Goal: Information Seeking & Learning: Learn about a topic

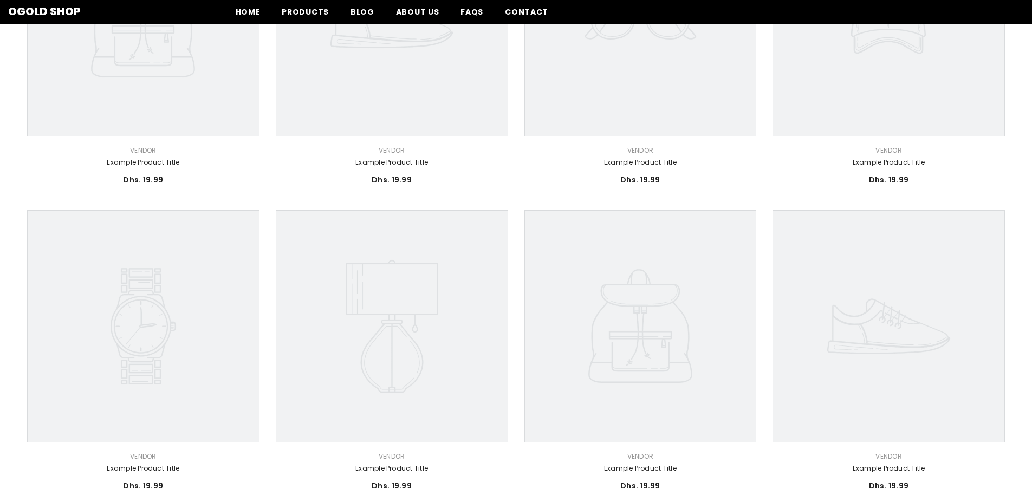
scroll to position [163, 0]
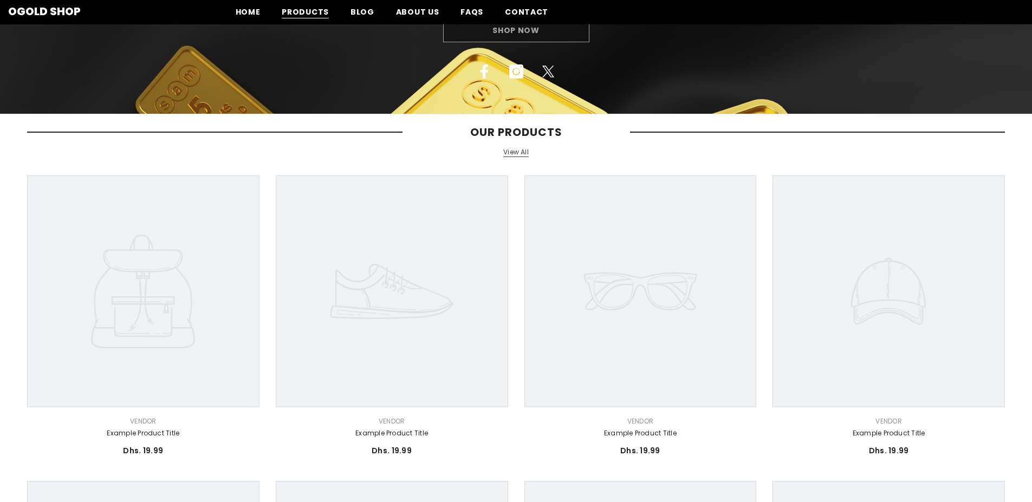
click at [304, 11] on span "Products" at bounding box center [305, 12] width 47 height 11
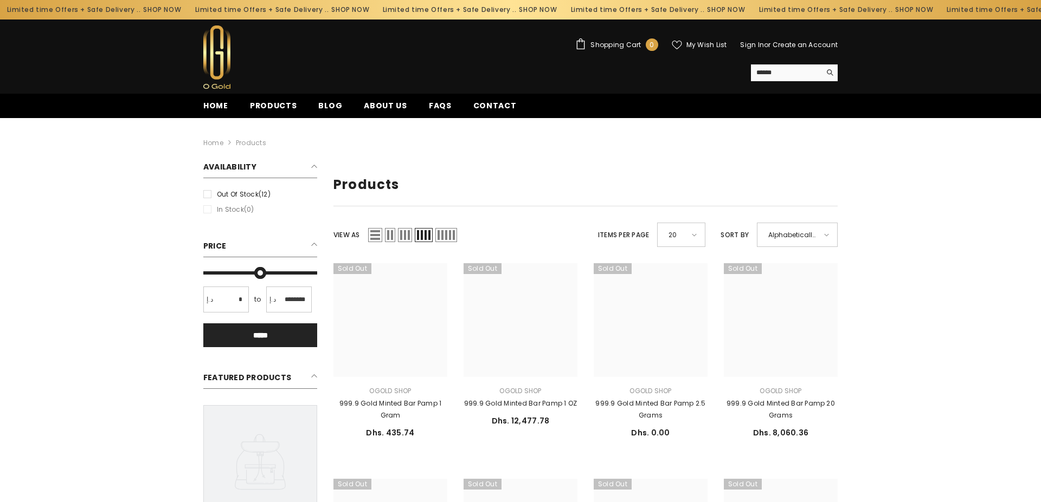
type input "*"
type input "*******"
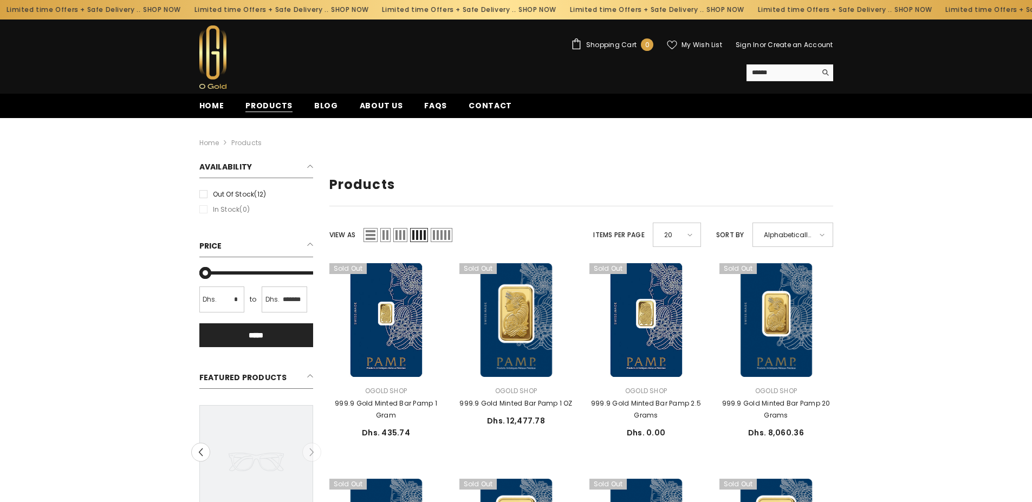
click at [268, 103] on span "Products" at bounding box center [269, 105] width 47 height 11
click at [317, 104] on span "Blog" at bounding box center [326, 105] width 24 height 11
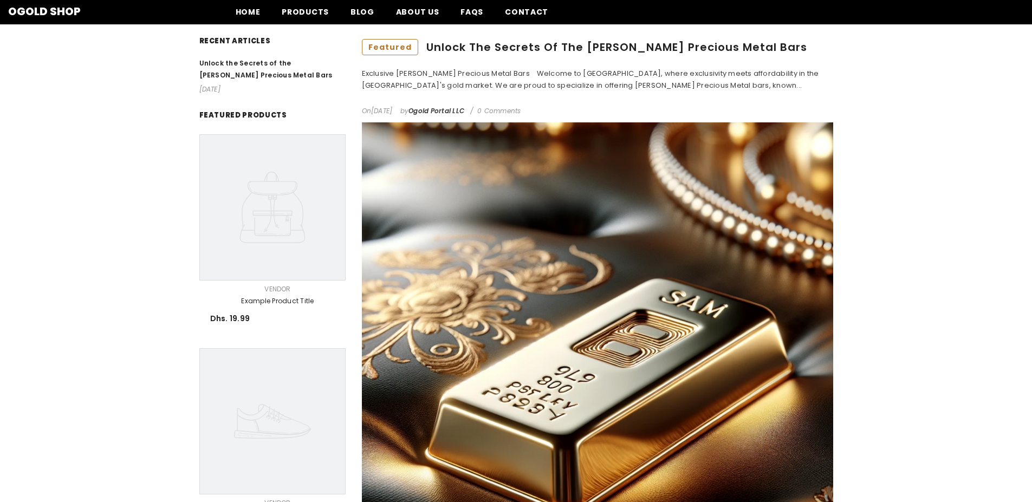
scroll to position [54, 0]
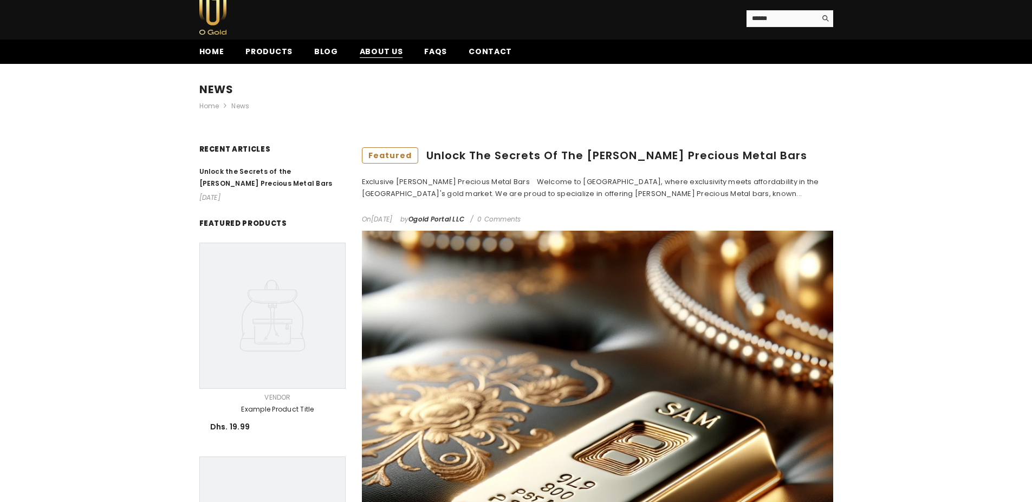
click at [369, 49] on span "About us" at bounding box center [381, 51] width 43 height 11
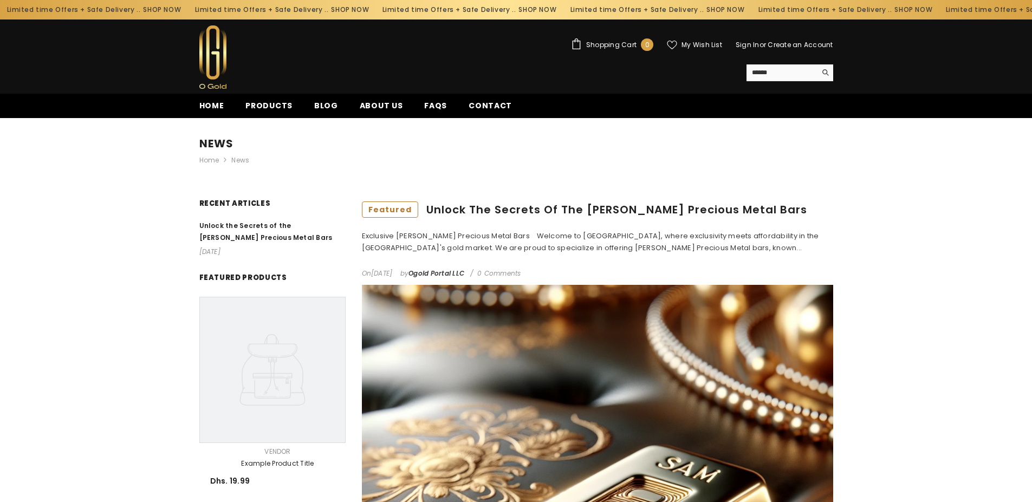
scroll to position [54, 0]
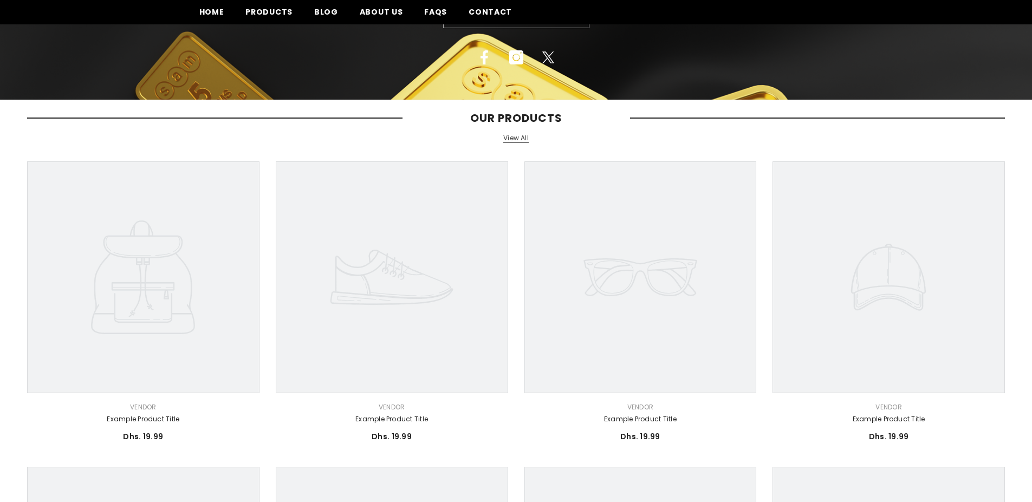
scroll to position [163, 0]
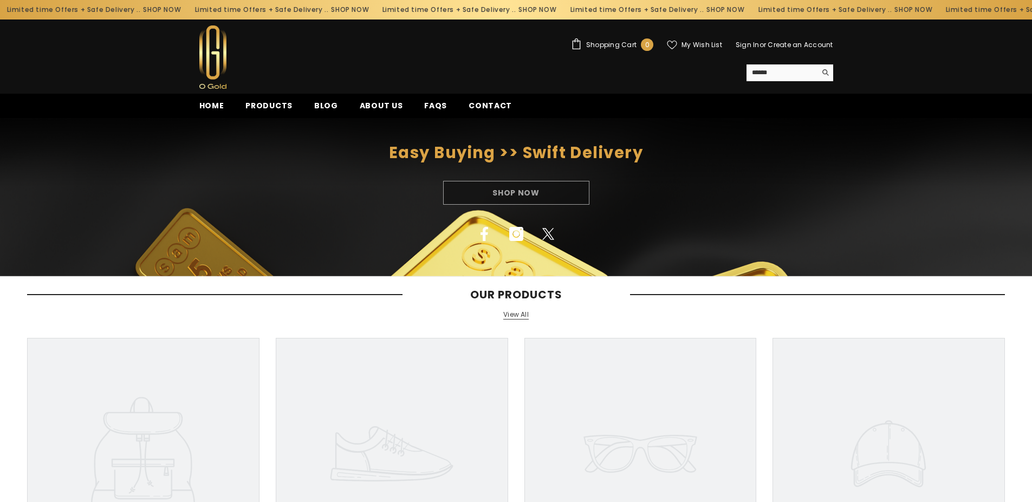
click at [376, 99] on ul "Home Products Blog About us FAQs Contact" at bounding box center [477, 106] width 577 height 24
click at [384, 104] on span "About us" at bounding box center [381, 105] width 43 height 11
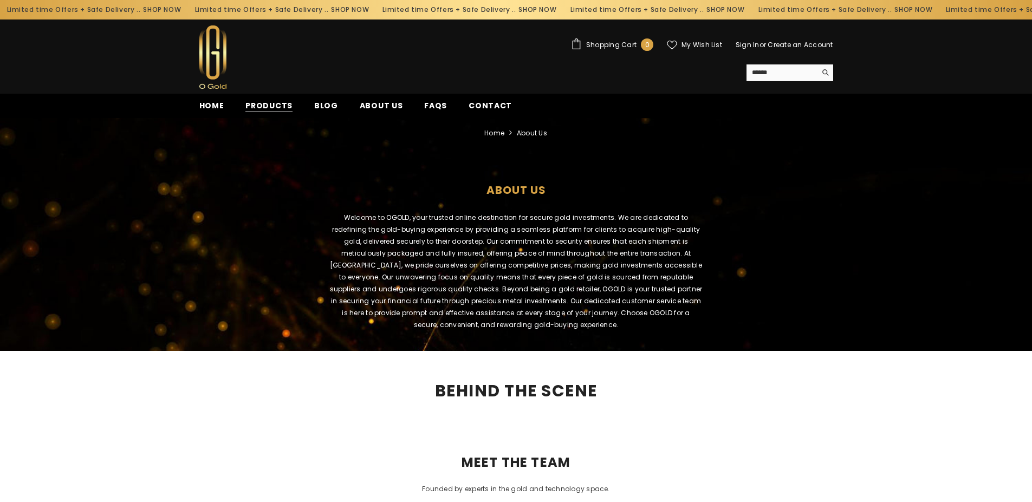
click at [280, 105] on span "Products" at bounding box center [269, 105] width 47 height 11
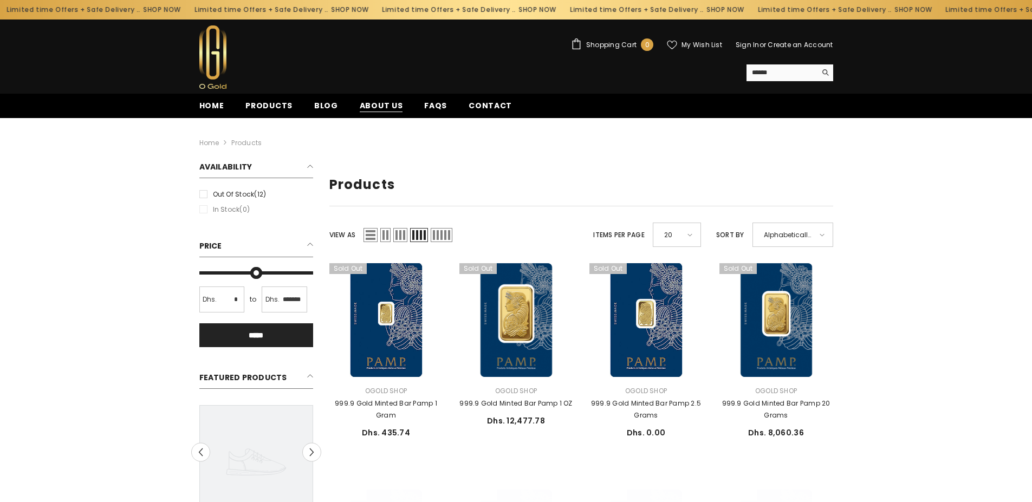
click at [364, 108] on span "About us" at bounding box center [381, 105] width 43 height 11
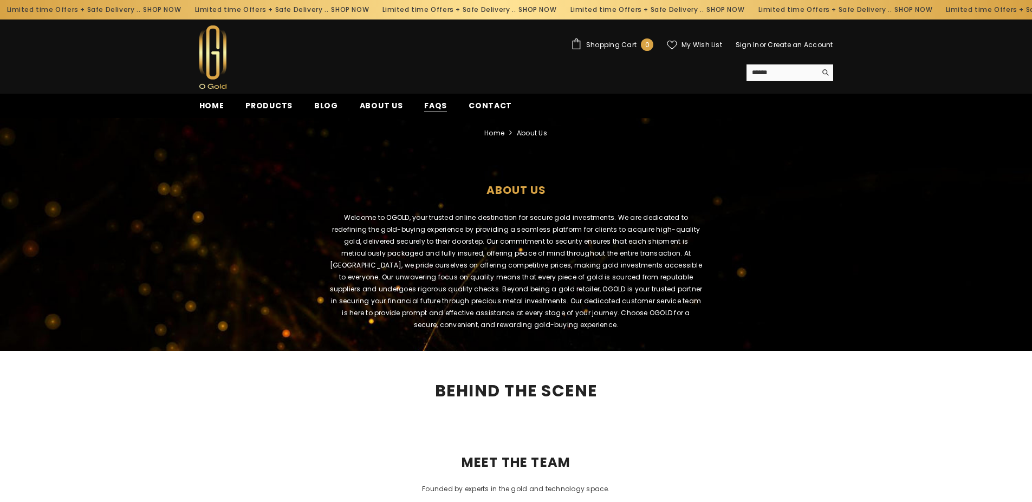
click at [426, 105] on span "FAQs" at bounding box center [435, 105] width 23 height 11
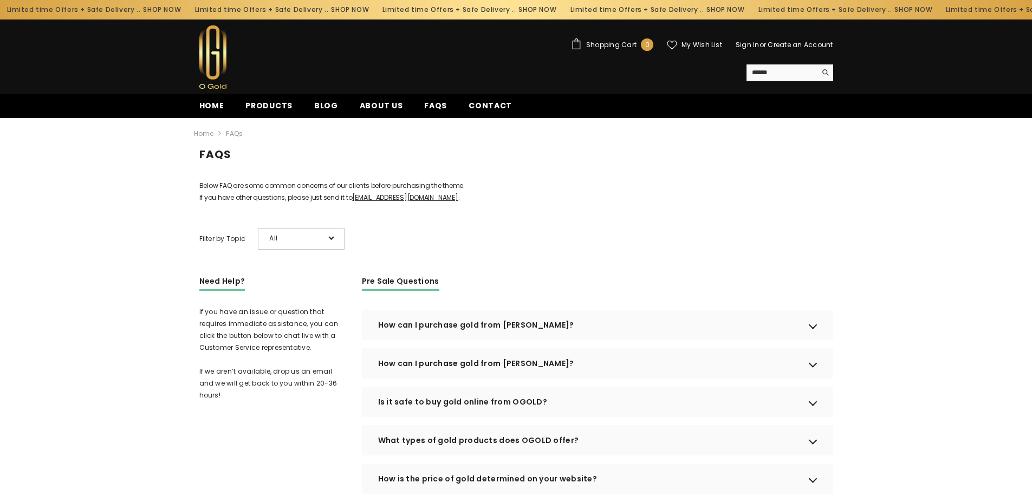
scroll to position [108, 0]
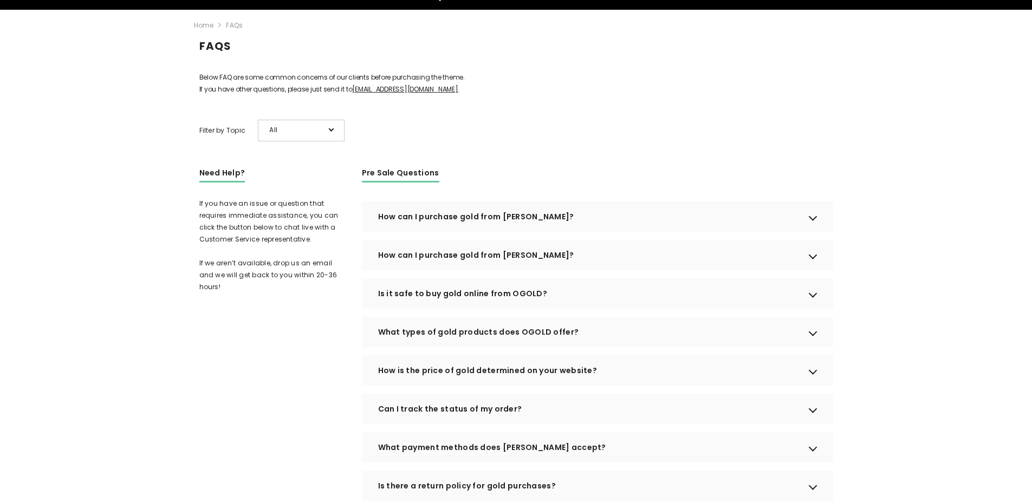
click at [817, 231] on div "How can I purchase gold from OGOLD?" at bounding box center [598, 217] width 472 height 30
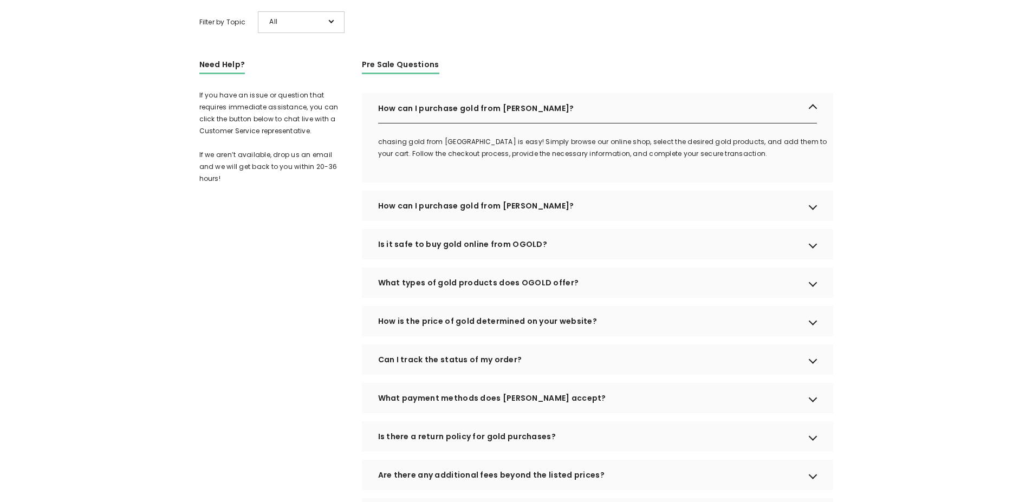
scroll to position [379, 0]
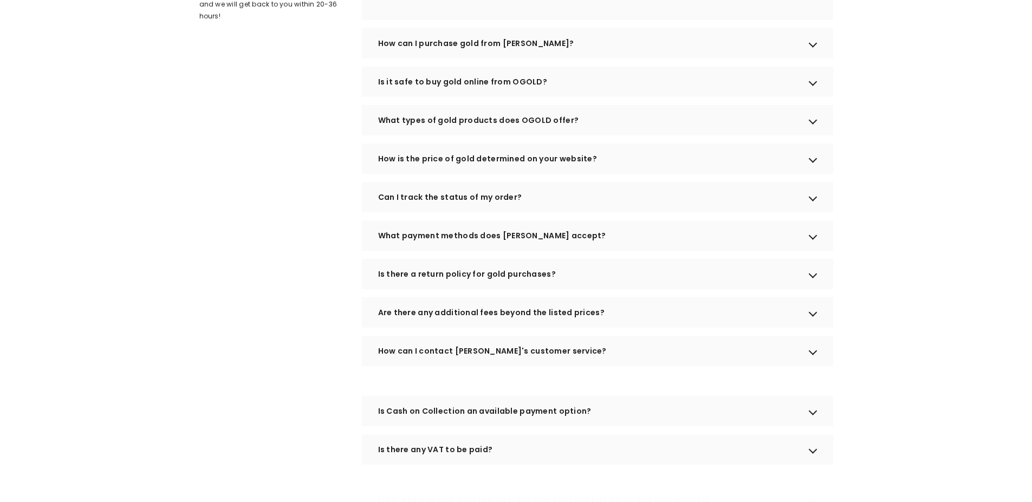
click at [812, 251] on div "What payment methods does OGOLD accept?" at bounding box center [598, 236] width 472 height 30
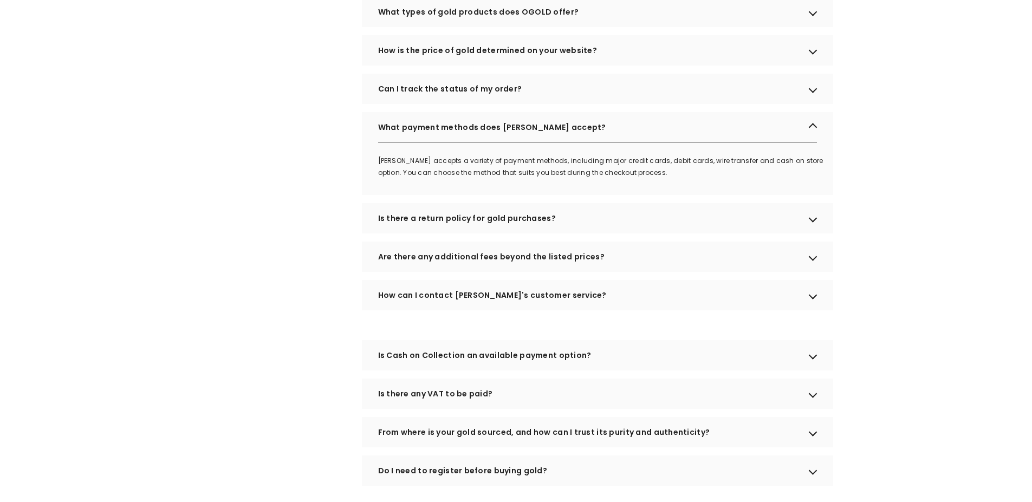
scroll to position [705, 0]
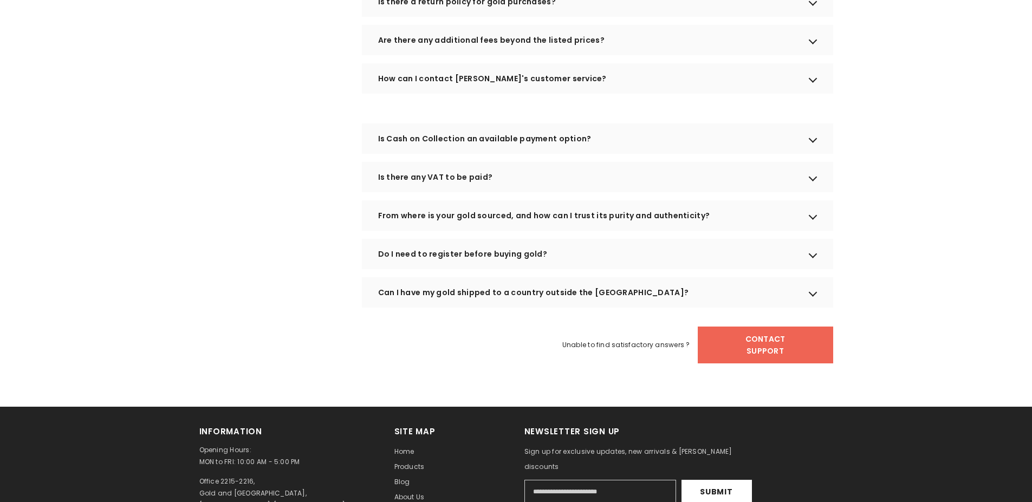
click at [810, 192] on div "Is there any VAT to be paid?" at bounding box center [598, 177] width 472 height 30
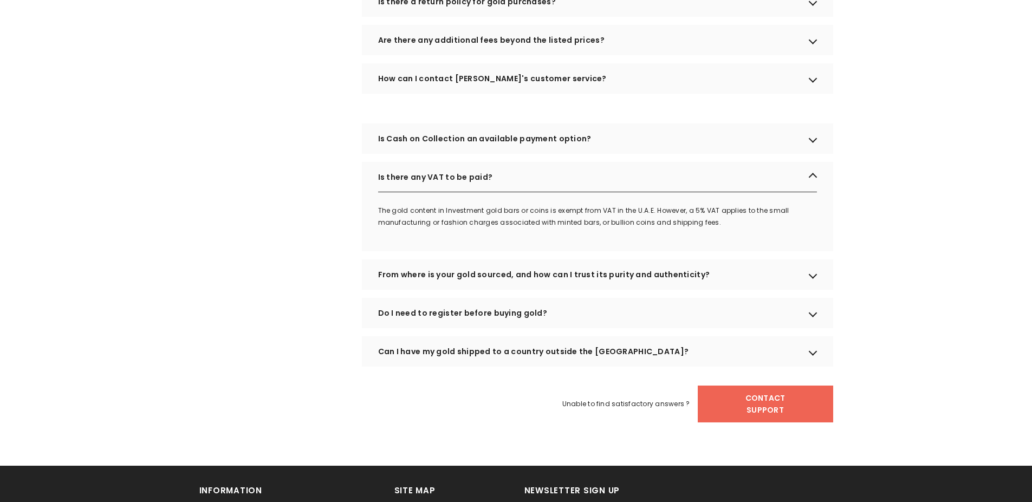
click at [814, 285] on div "From where is your gold sourced, and how can I trust its purity and authenticit…" at bounding box center [598, 275] width 472 height 30
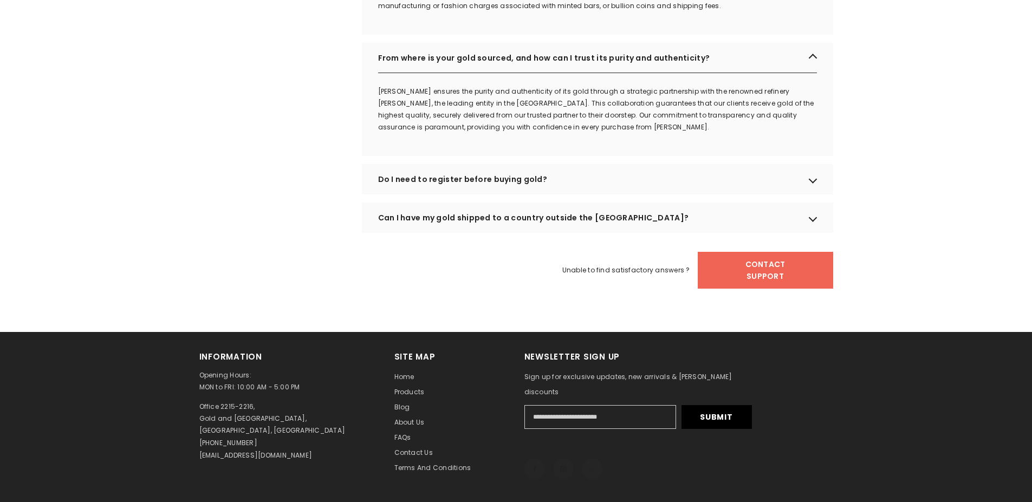
scroll to position [976, 0]
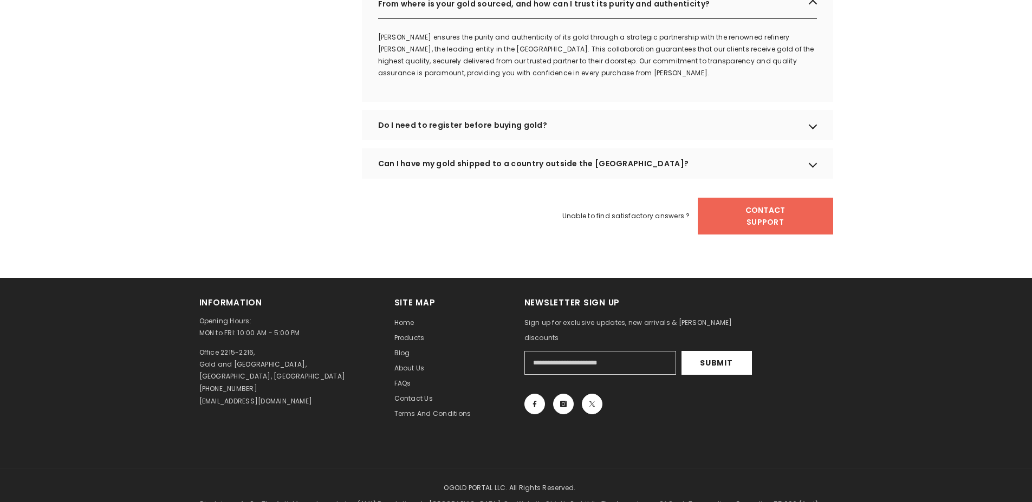
click at [812, 178] on div "Can I have my gold shipped to a country outside the UAE?" at bounding box center [598, 163] width 472 height 30
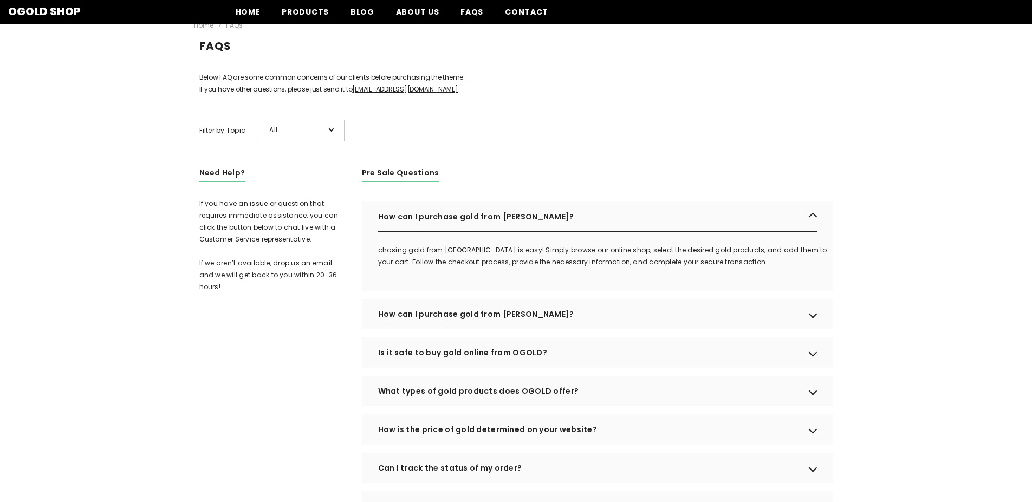
scroll to position [54, 0]
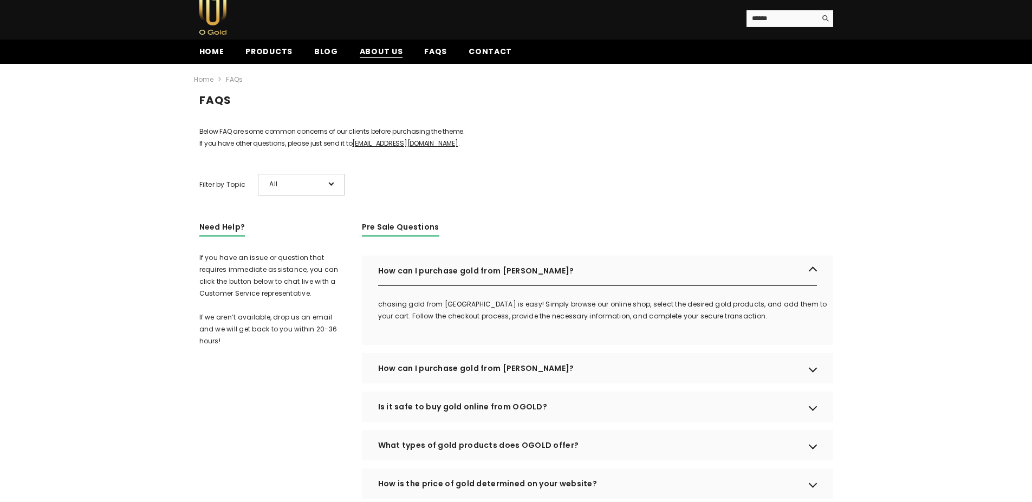
click at [373, 52] on span "About us" at bounding box center [381, 51] width 43 height 11
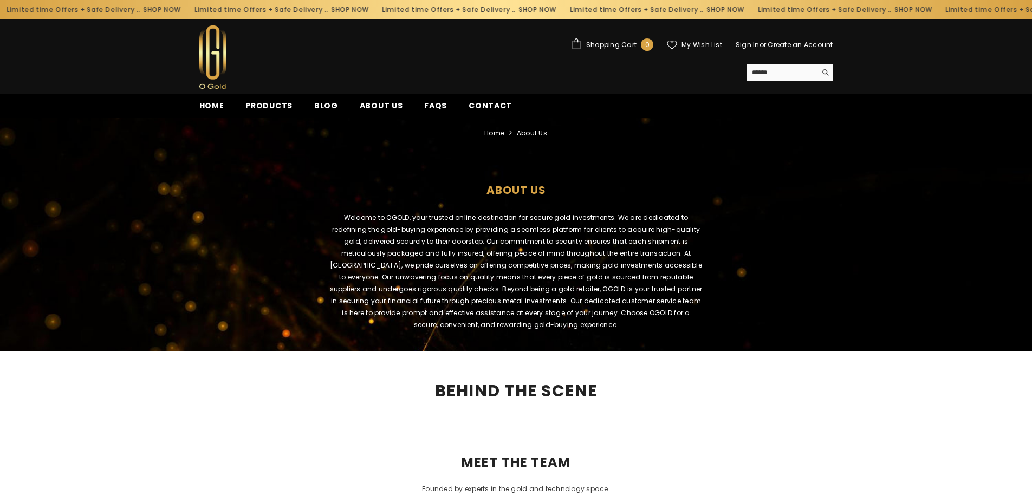
click at [324, 105] on span "Blog" at bounding box center [326, 105] width 24 height 11
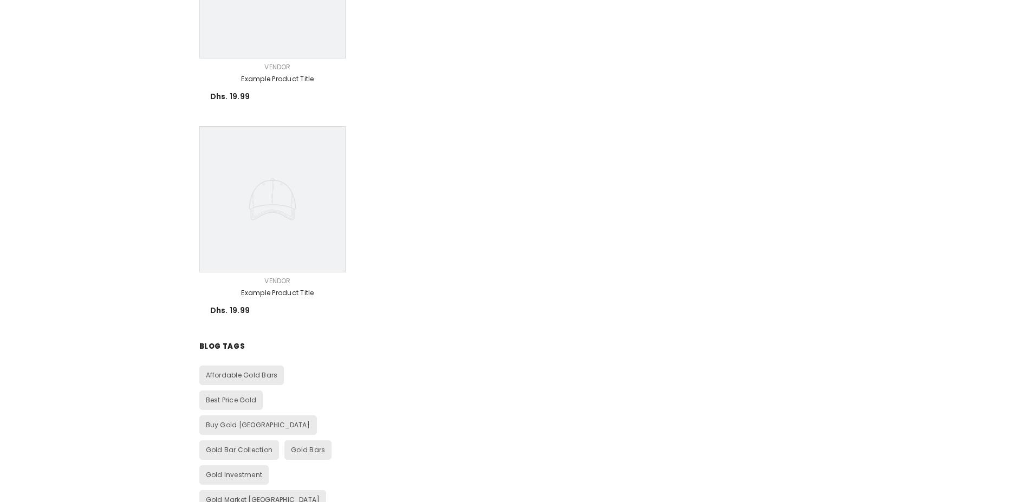
scroll to position [1030, 0]
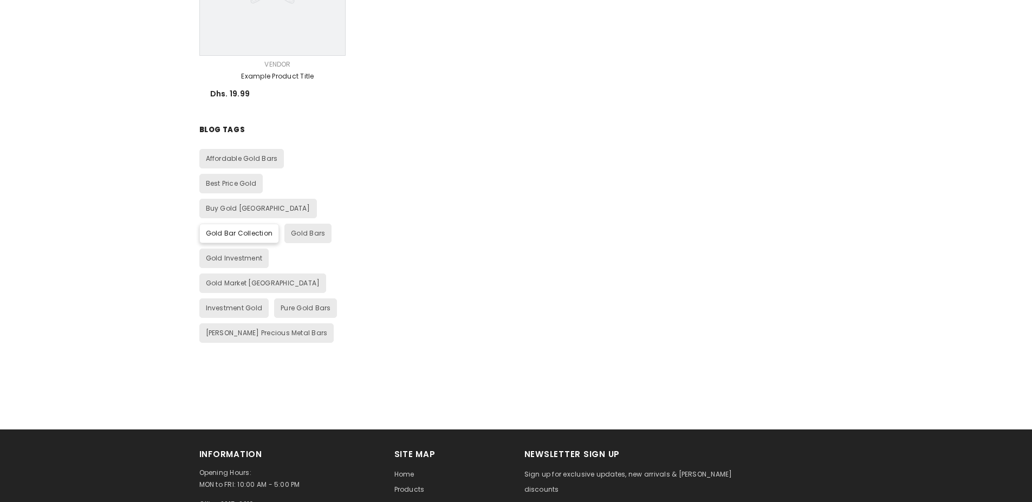
click at [257, 229] on span "Gold Bar Collection" at bounding box center [239, 233] width 67 height 9
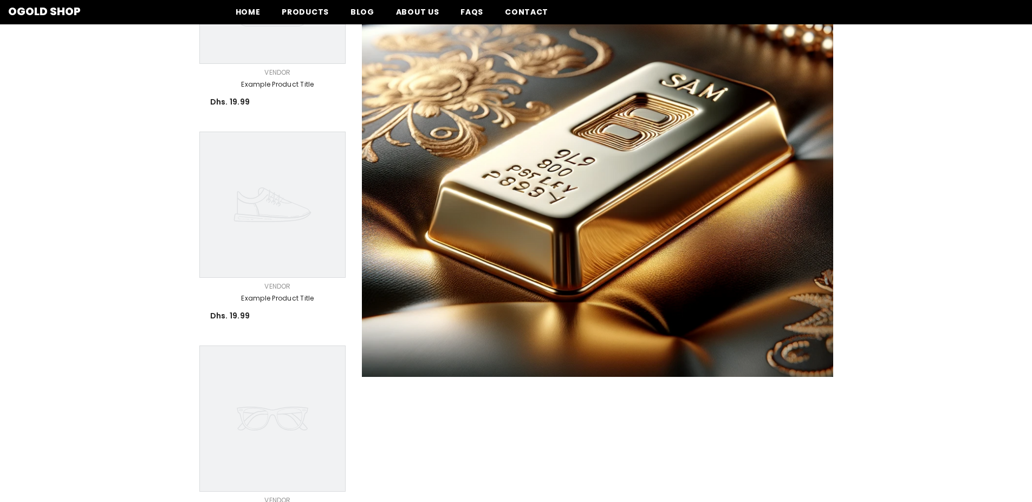
scroll to position [54, 0]
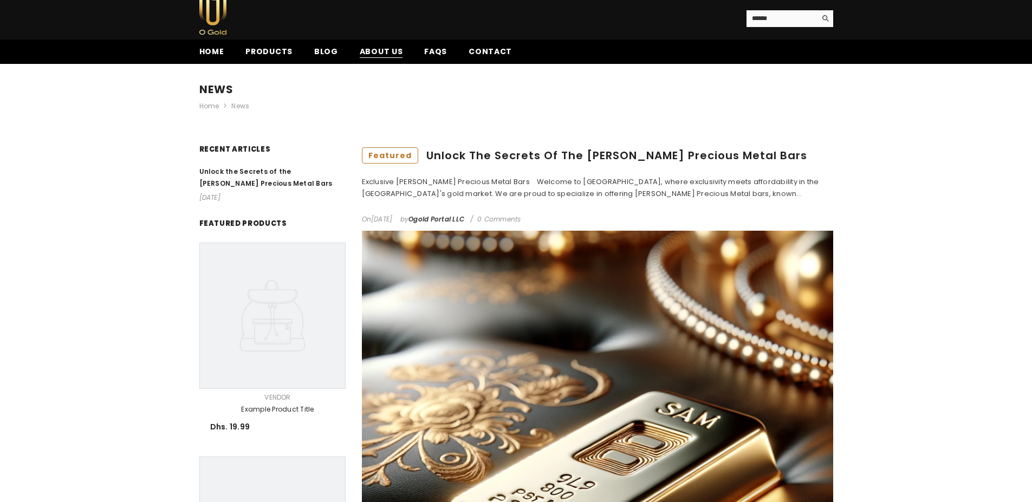
click at [381, 50] on span "About us" at bounding box center [381, 51] width 43 height 11
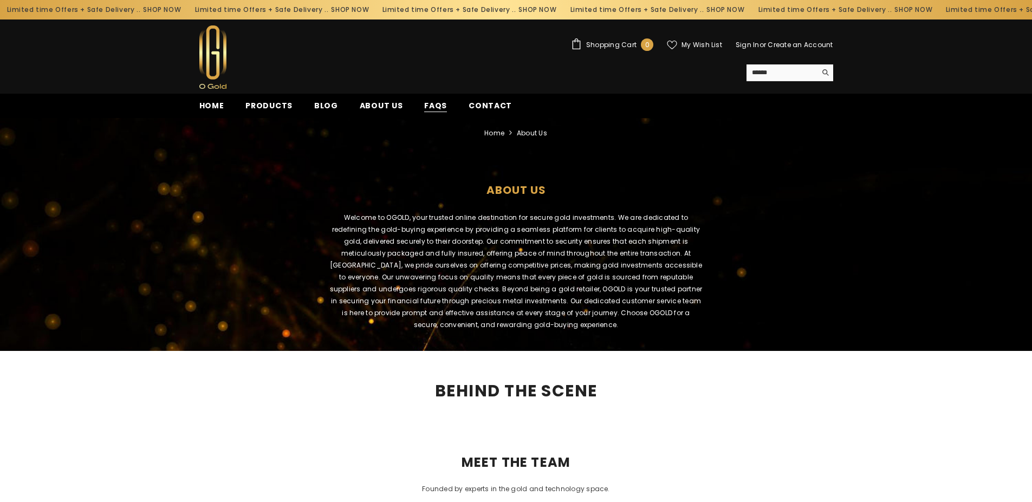
click at [424, 107] on span "FAQs" at bounding box center [435, 105] width 23 height 11
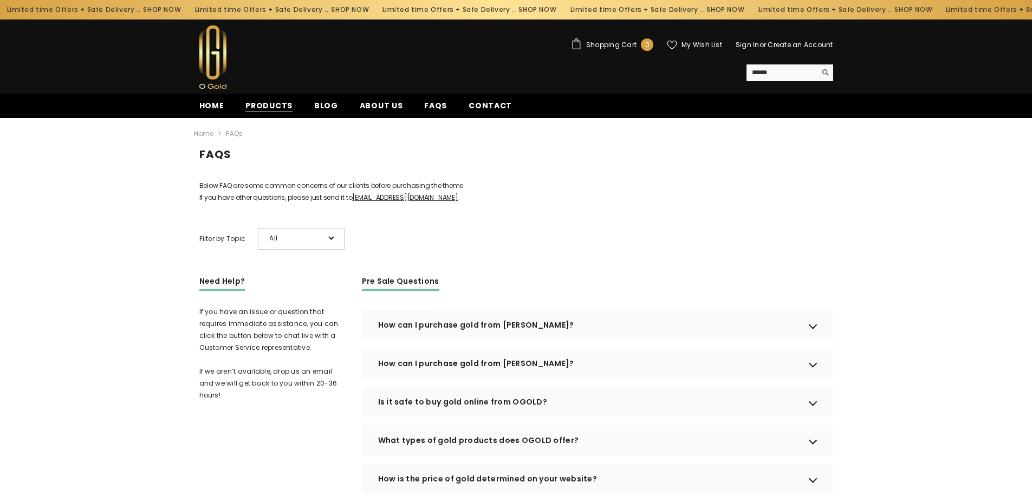
click at [268, 107] on span "Products" at bounding box center [269, 105] width 47 height 11
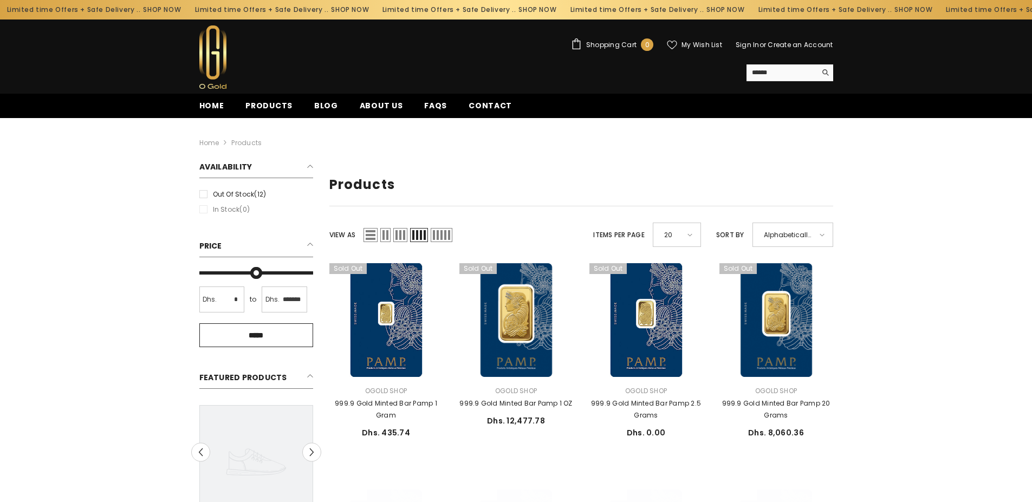
click at [253, 335] on input "*****" at bounding box center [256, 336] width 114 height 24
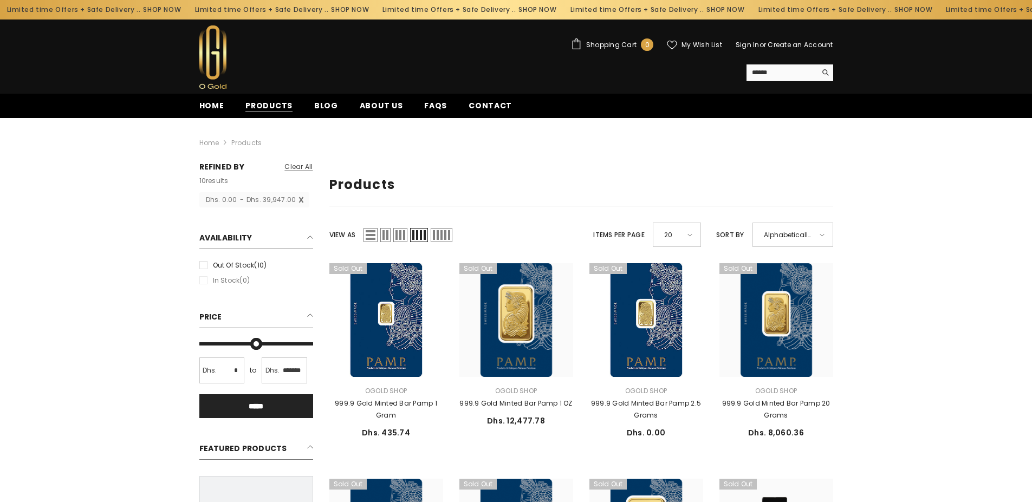
click at [266, 107] on span "Products" at bounding box center [269, 105] width 47 height 11
click at [431, 105] on span "FAQs" at bounding box center [435, 105] width 23 height 11
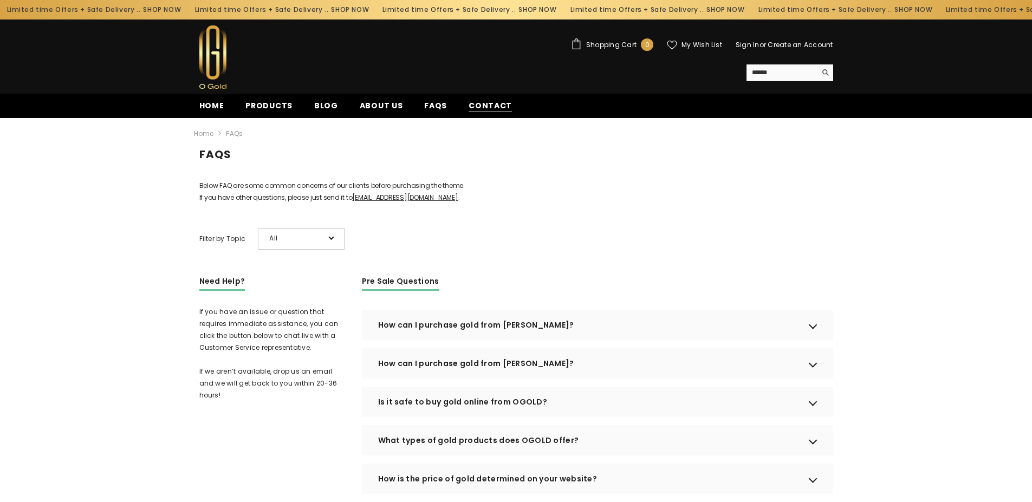
click at [484, 107] on span "Contact" at bounding box center [490, 105] width 43 height 11
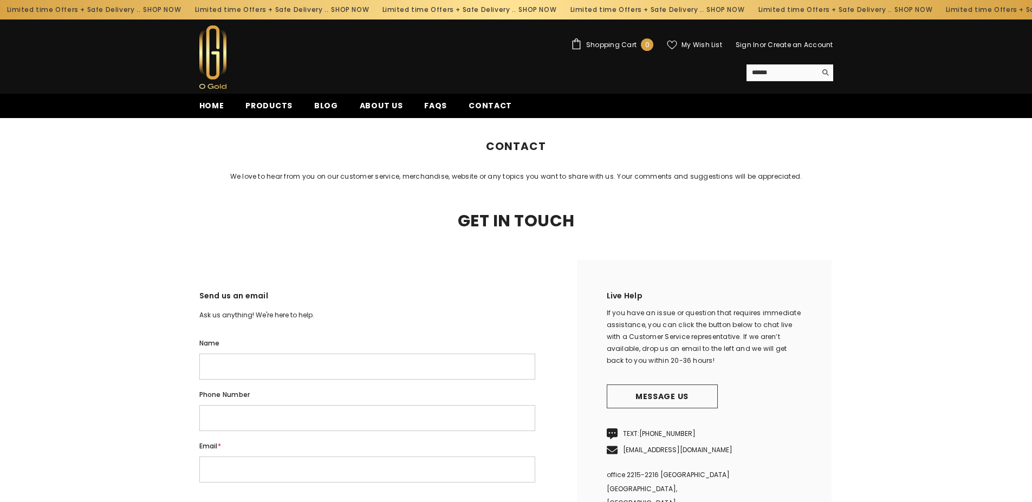
click at [443, 103] on link "FAQs" at bounding box center [436, 109] width 44 height 18
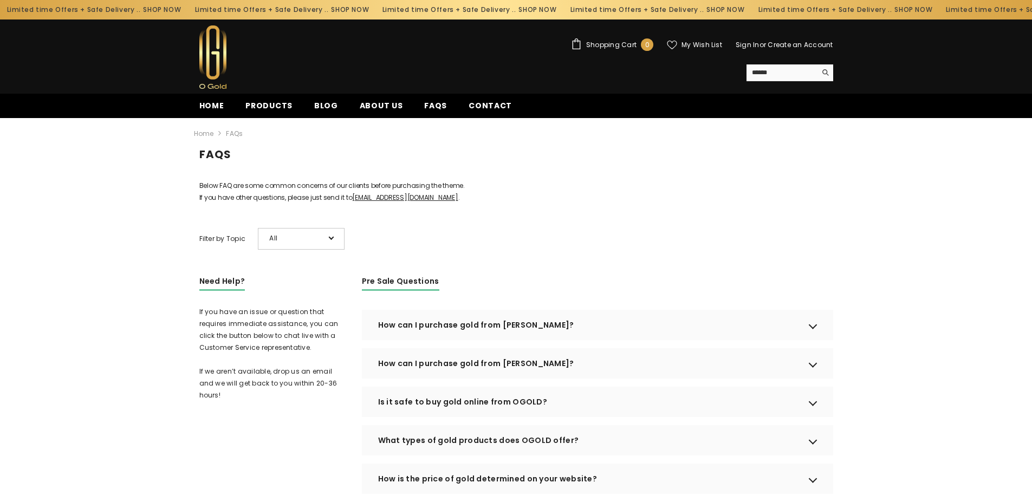
scroll to position [325, 0]
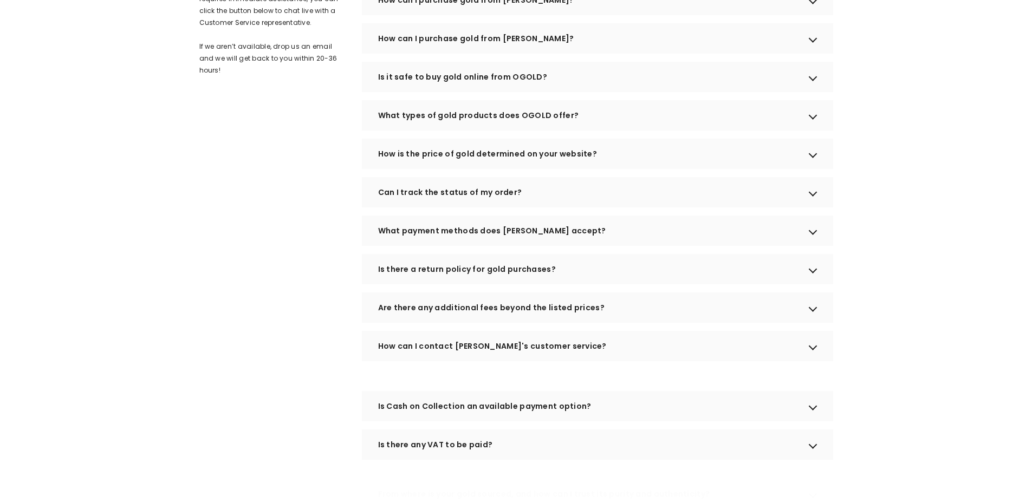
click at [815, 421] on div "Is Cash on Collection an available payment option?" at bounding box center [598, 406] width 472 height 30
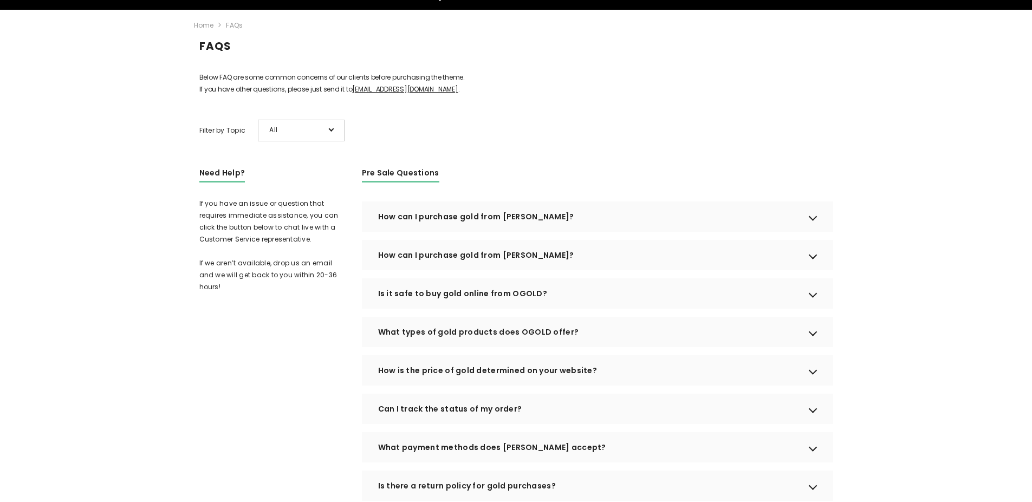
scroll to position [0, 0]
